Goal: Transaction & Acquisition: Purchase product/service

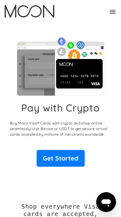
click at [72, 157] on link "Get Started" at bounding box center [61, 158] width 48 height 17
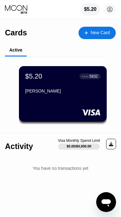
click at [36, 113] on div at bounding box center [62, 112] width 75 height 6
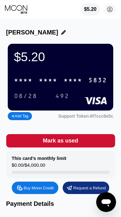
click at [91, 94] on div "08/28 492" at bounding box center [60, 96] width 93 height 10
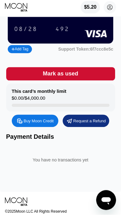
scroll to position [49, 0]
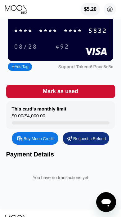
click at [88, 52] on rect at bounding box center [95, 50] width 23 height 7
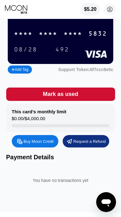
scroll to position [0, 0]
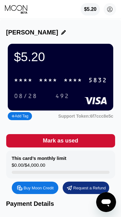
click at [54, 83] on div "* * * *" at bounding box center [48, 80] width 19 height 7
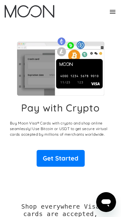
click at [74, 158] on link "Get Started" at bounding box center [61, 158] width 48 height 17
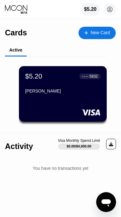
click at [104, 28] on div "New Card" at bounding box center [96, 33] width 37 height 12
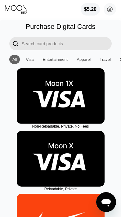
click at [76, 185] on img at bounding box center [61, 158] width 88 height 55
click at [26, 60] on div "Visa" at bounding box center [30, 59] width 8 height 5
